Goal: Entertainment & Leisure: Consume media (video, audio)

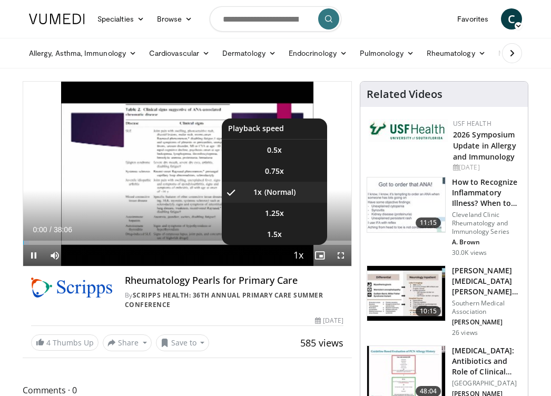
click at [297, 256] on span "Video Player" at bounding box center [298, 256] width 15 height 21
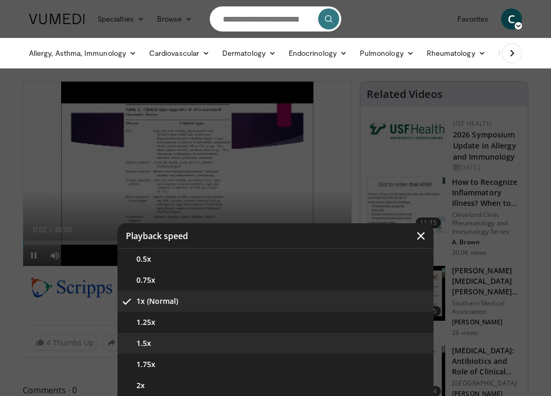
click at [221, 344] on button "1.5x" at bounding box center [275, 343] width 316 height 21
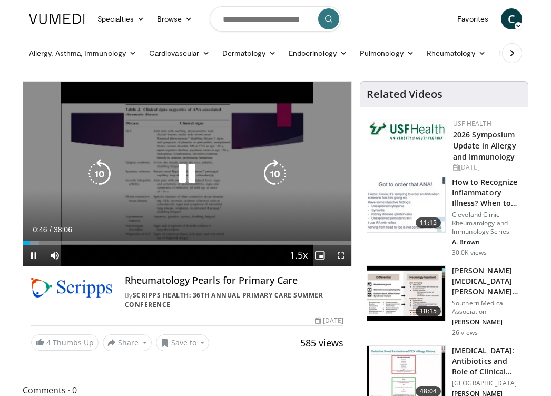
click at [192, 178] on icon "Video Player" at bounding box center [187, 174] width 30 height 30
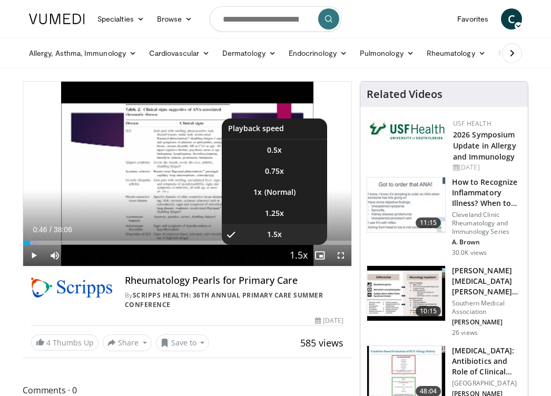
click at [304, 254] on span "Video Player" at bounding box center [298, 256] width 15 height 21
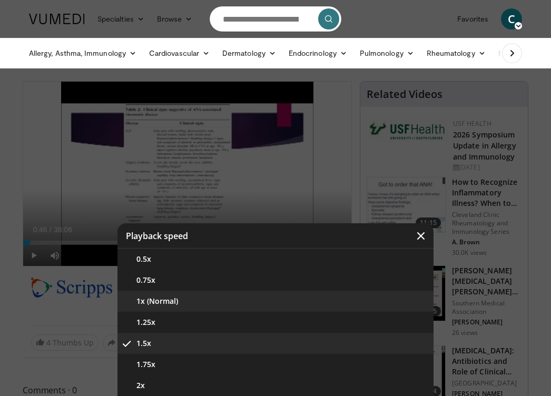
click at [219, 308] on button "1x (Normal)" at bounding box center [275, 301] width 316 height 21
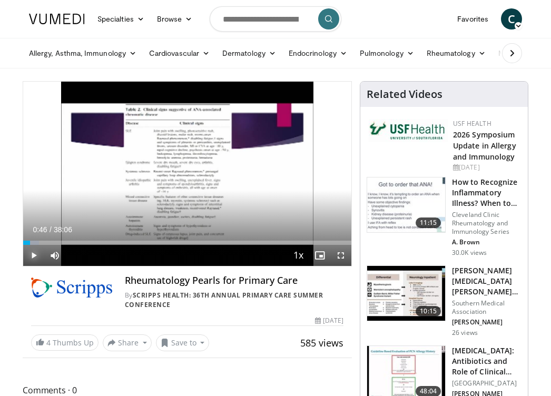
click at [30, 259] on span "Video Player" at bounding box center [33, 255] width 21 height 21
click at [337, 255] on span "Video Player" at bounding box center [340, 255] width 21 height 21
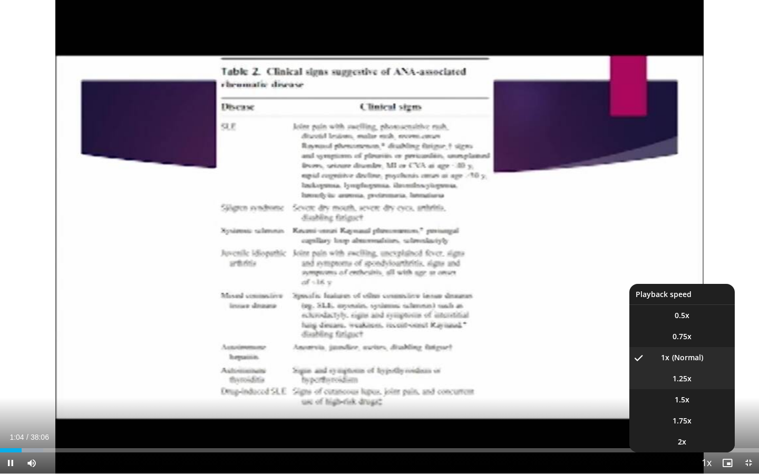
click at [551, 379] on span "1.25x" at bounding box center [681, 379] width 19 height 11
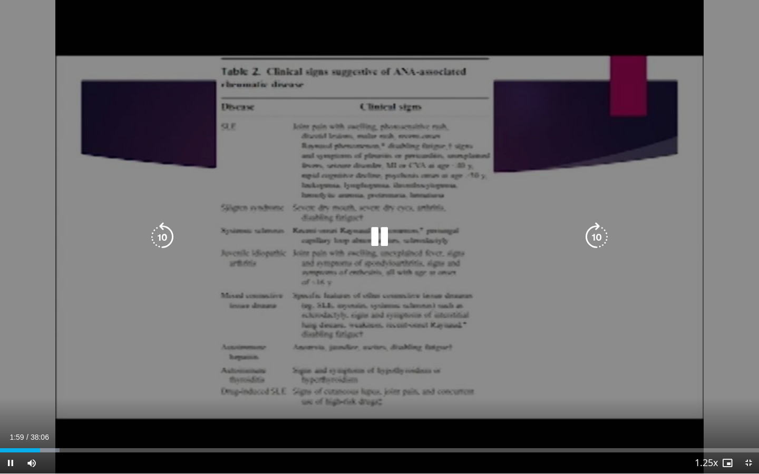
click at [387, 236] on icon "Video Player" at bounding box center [380, 237] width 30 height 30
click at [369, 243] on icon "Video Player" at bounding box center [380, 237] width 30 height 30
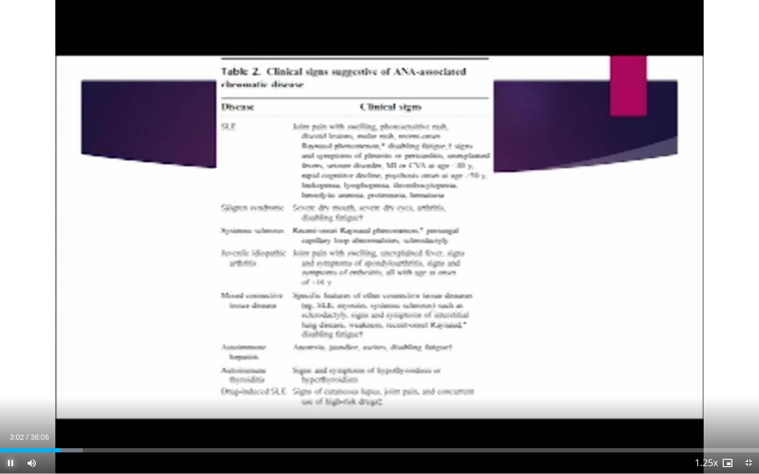
click at [9, 396] on span "Video Player" at bounding box center [10, 463] width 21 height 21
click at [11, 396] on span "Video Player" at bounding box center [10, 463] width 21 height 21
click at [13, 396] on span "Video Player" at bounding box center [10, 463] width 21 height 21
click at [9, 396] on span "Video Player" at bounding box center [10, 463] width 21 height 21
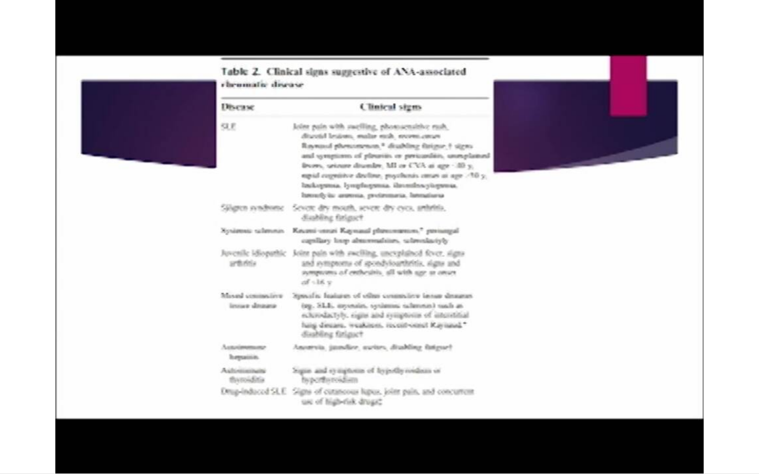
click at [0, 396] on button "Pause" at bounding box center [10, 463] width 21 height 21
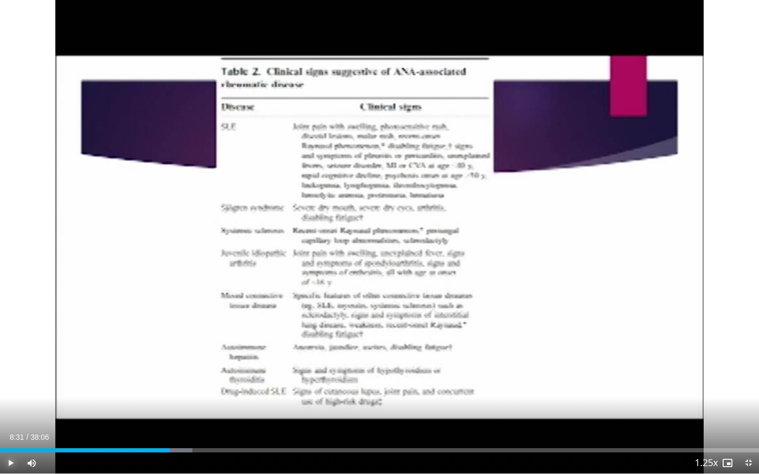
click at [0, 396] on button "Play" at bounding box center [10, 463] width 21 height 21
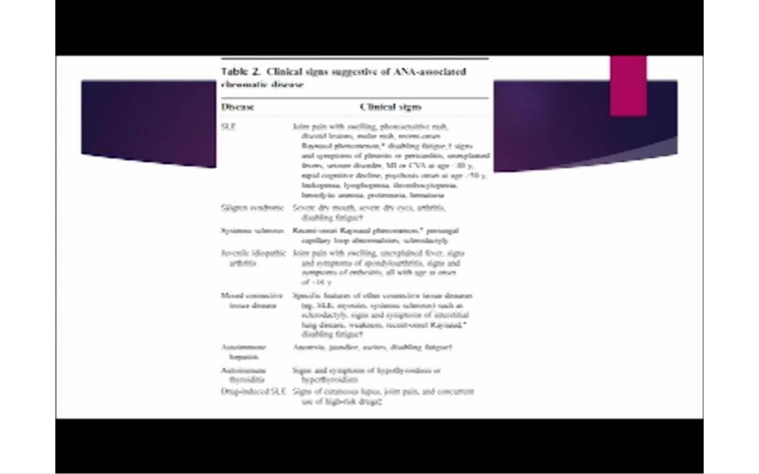
click at [0, 396] on button "Pause" at bounding box center [10, 463] width 21 height 21
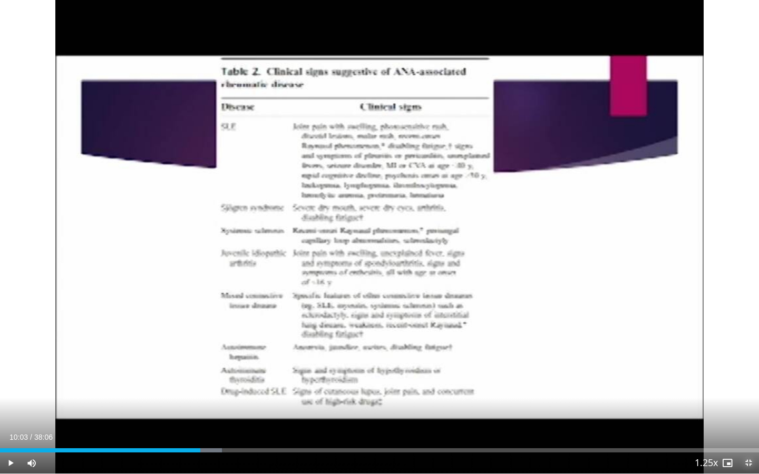
click at [551, 396] on span "Video Player" at bounding box center [748, 463] width 21 height 21
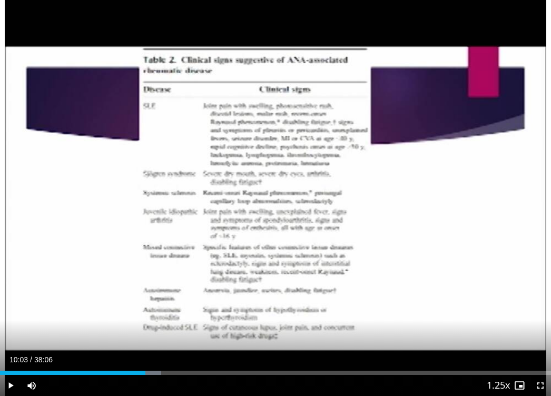
scroll to position [4, 0]
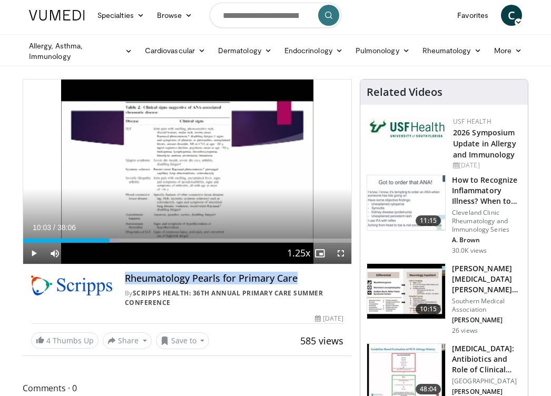
drag, startPoint x: 122, startPoint y: 278, endPoint x: 301, endPoint y: 282, distance: 179.7
click at [301, 282] on div "Rheumatology Pearls for Primary Care By Scripps Health: 36th Annual Primary Car…" at bounding box center [187, 290] width 312 height 35
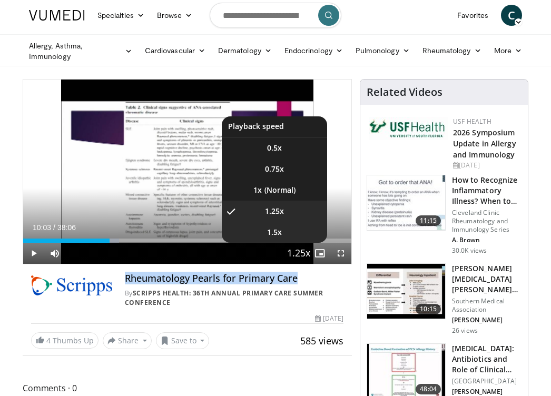
copy h4 "Rheumatology Pearls for Primary Care"
